Goal: Find specific page/section

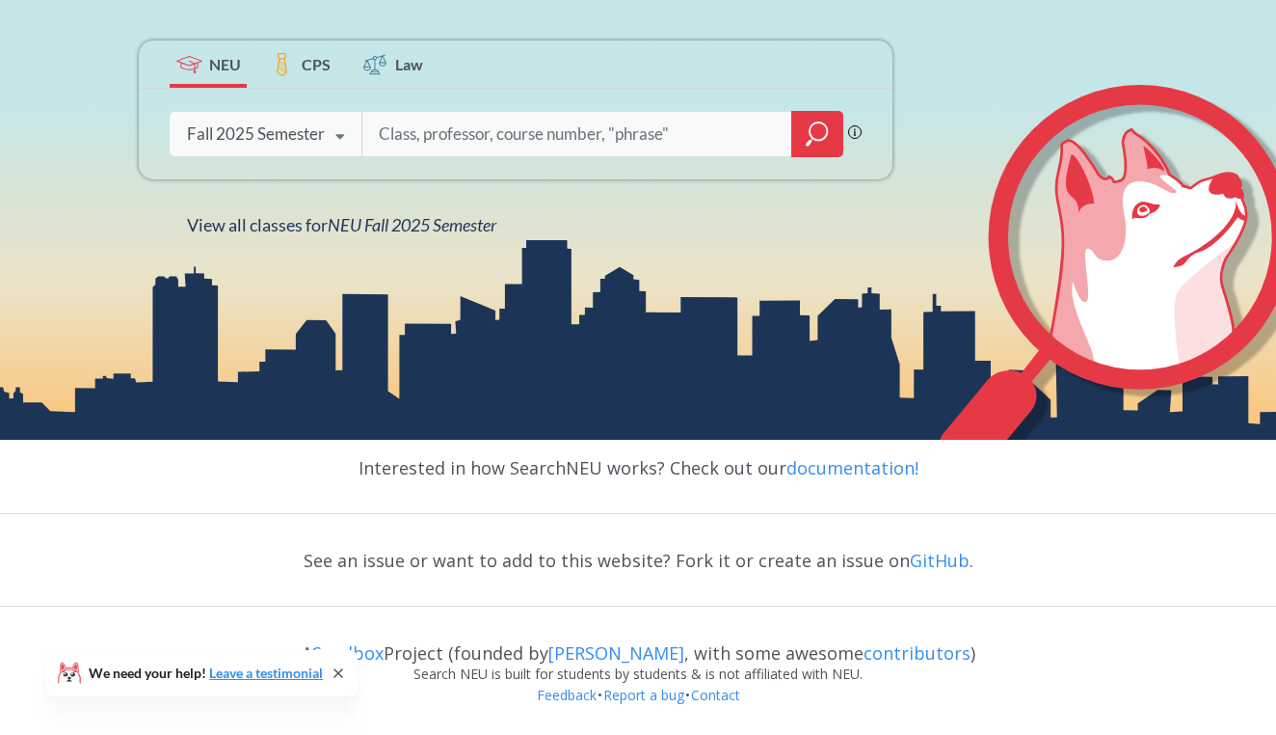
scroll to position [357, 0]
click at [294, 52] on label "CPS" at bounding box center [300, 63] width 77 height 47
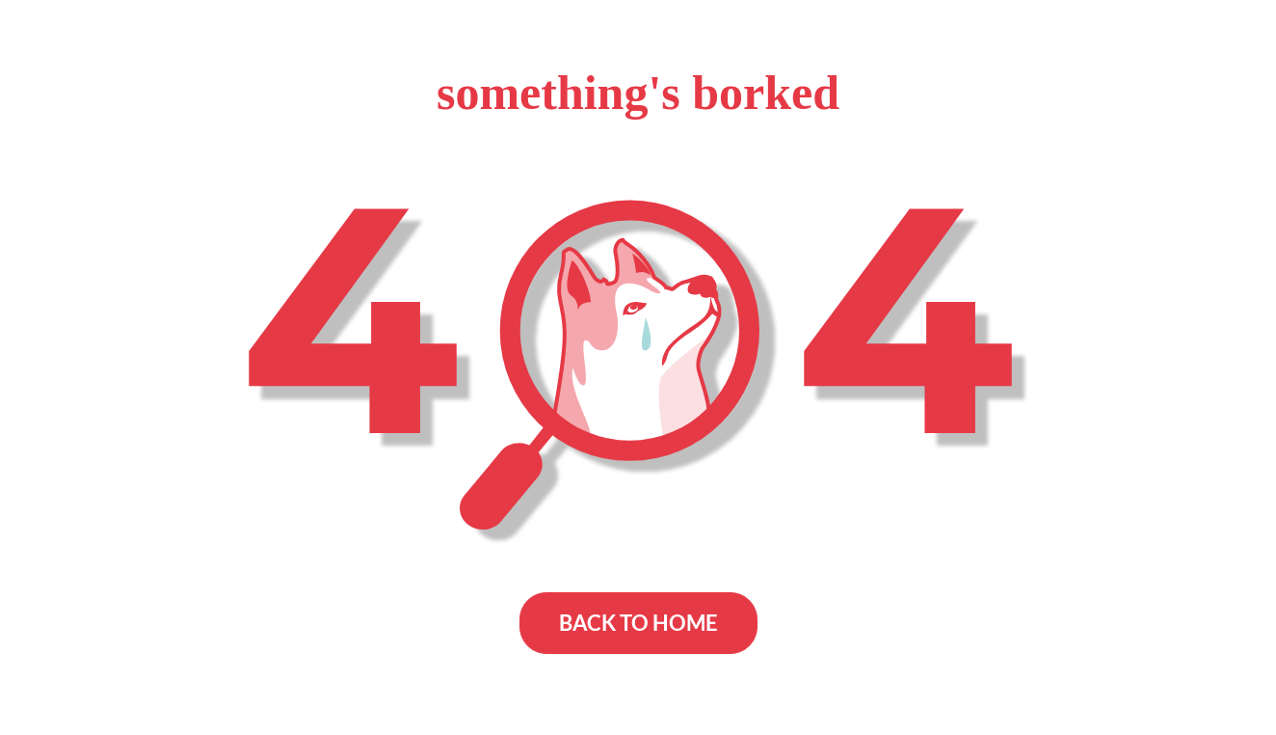
click at [627, 622] on div "BACK TO HOME" at bounding box center [639, 623] width 238 height 62
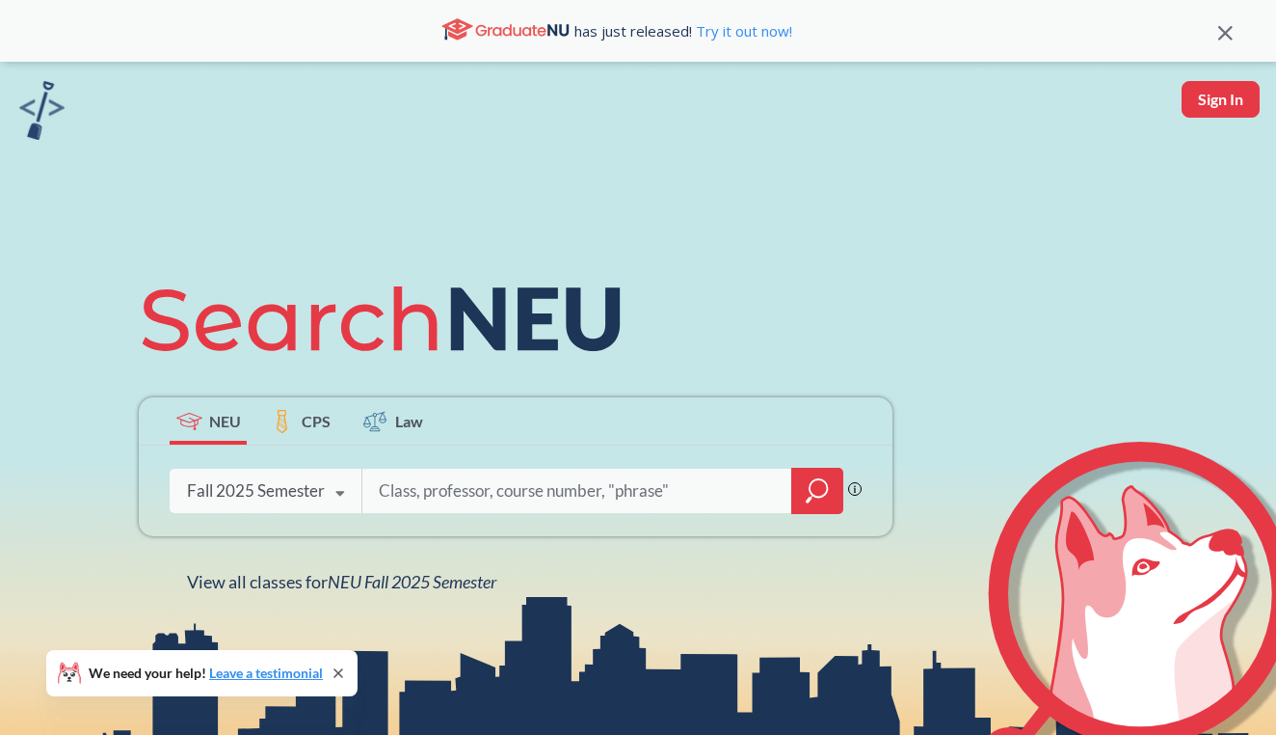
click at [320, 421] on span "CPS" at bounding box center [316, 421] width 29 height 22
